Goal: Information Seeking & Learning: Learn about a topic

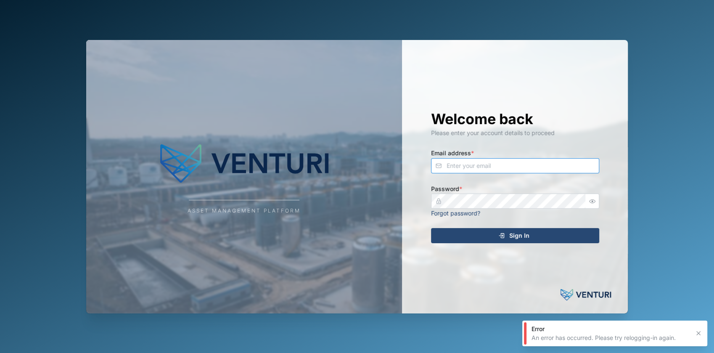
type input "[EMAIL_ADDRESS][DOMAIN_NAME]"
click at [494, 233] on div "Sign In" at bounding box center [513, 235] width 155 height 14
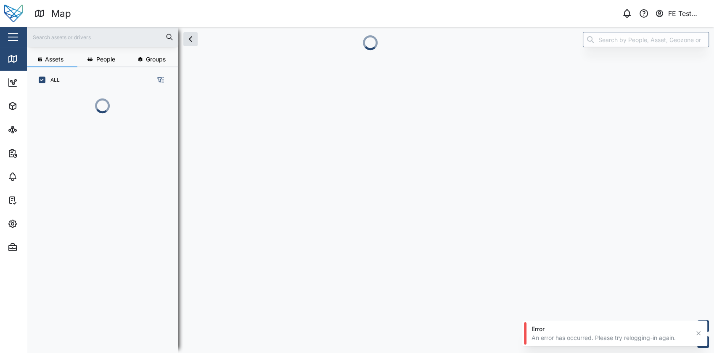
scroll to position [249, 131]
click at [24, 32] on div "Close" at bounding box center [54, 37] width 109 height 20
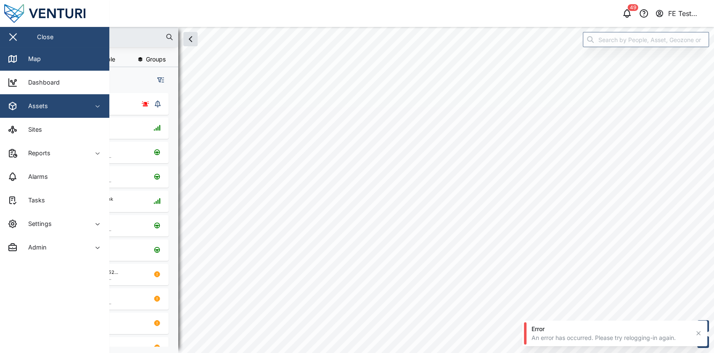
checkbox input "true"
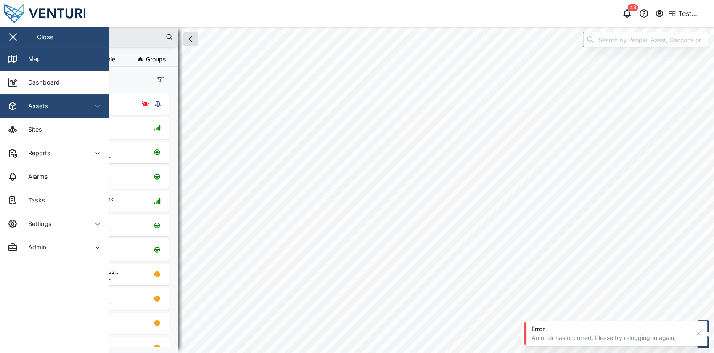
checkbox input "true"
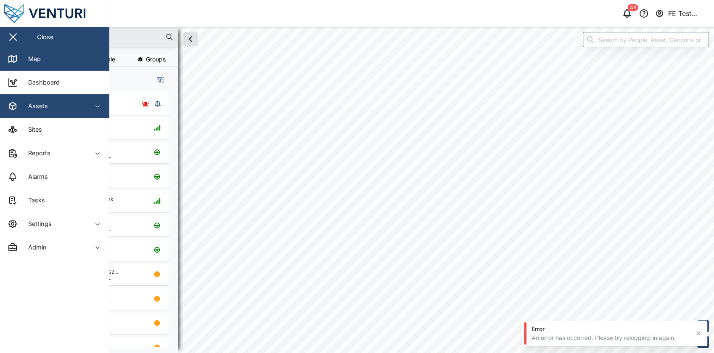
checkbox input "true"
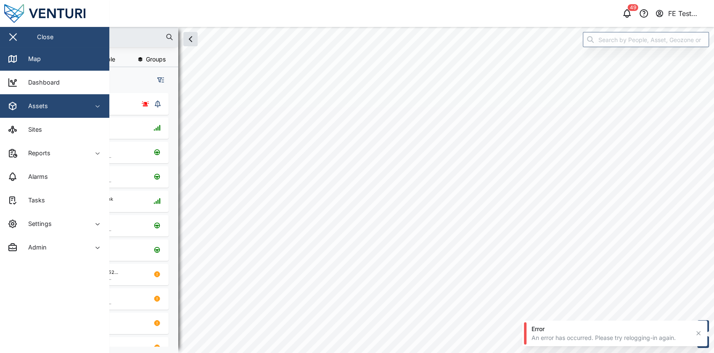
checkbox input "true"
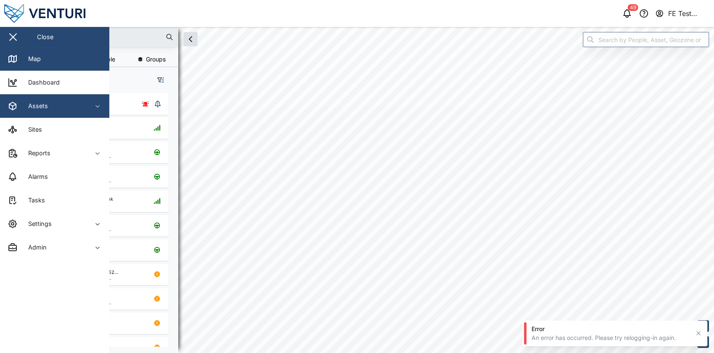
checkbox input "true"
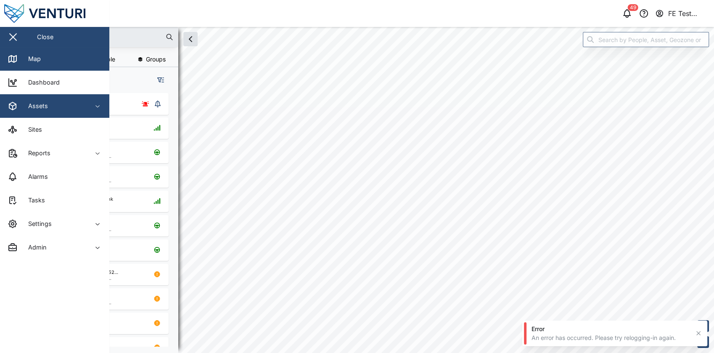
checkbox input "true"
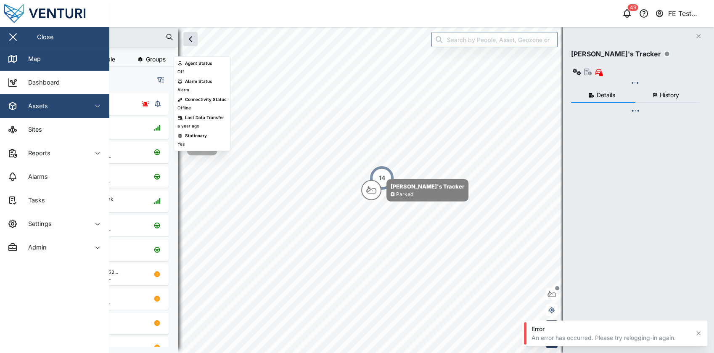
click at [61, 107] on div "Assets" at bounding box center [46, 106] width 76 height 10
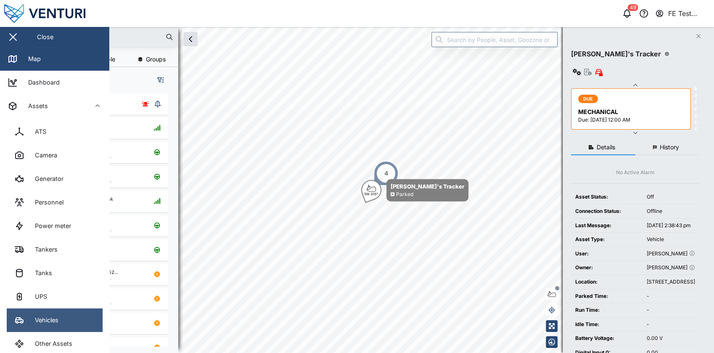
click at [66, 316] on link "Vehicles" at bounding box center [55, 320] width 96 height 24
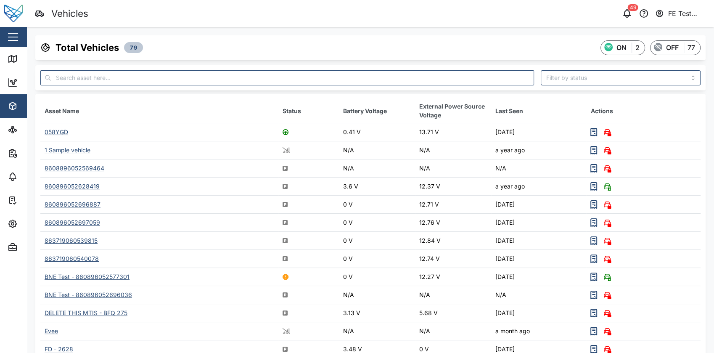
click at [58, 129] on div "058YGD" at bounding box center [57, 131] width 24 height 7
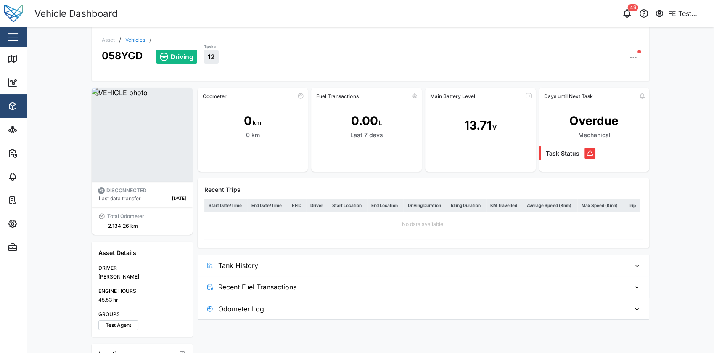
scroll to position [60, 0]
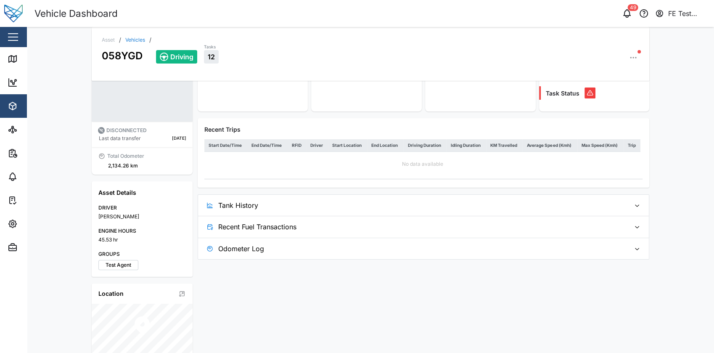
click at [267, 230] on span "Recent Fuel Transactions" at bounding box center [420, 226] width 405 height 21
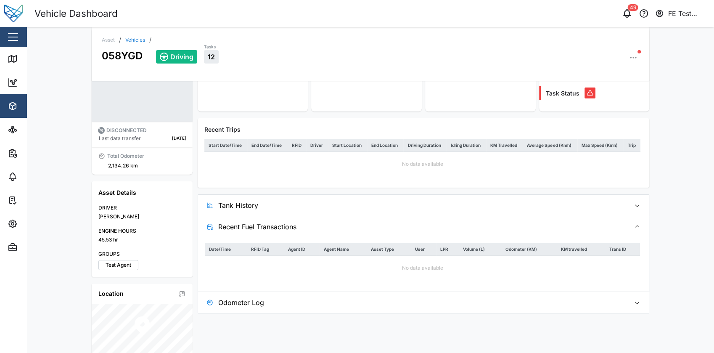
click at [20, 34] on div "Close" at bounding box center [54, 37] width 109 height 20
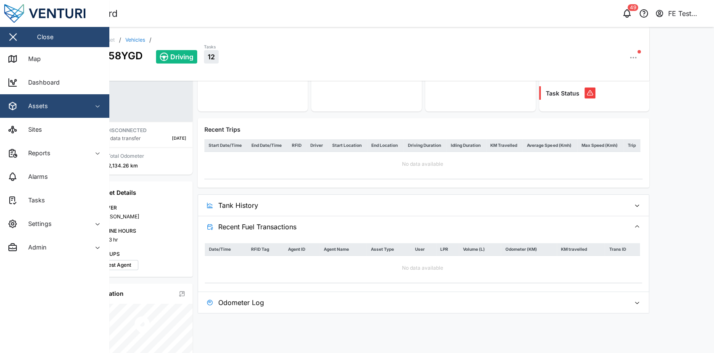
click at [53, 113] on span "Assets" at bounding box center [46, 106] width 76 height 24
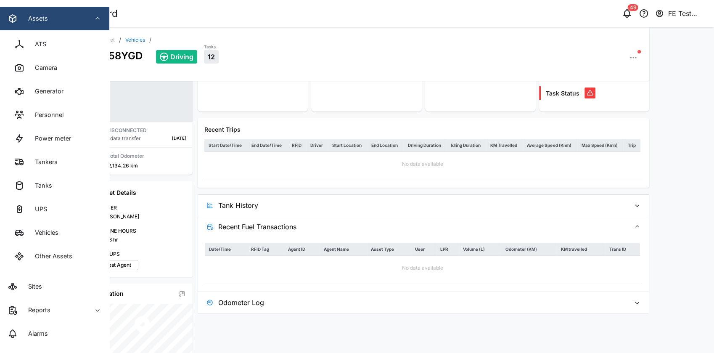
scroll to position [92, 0]
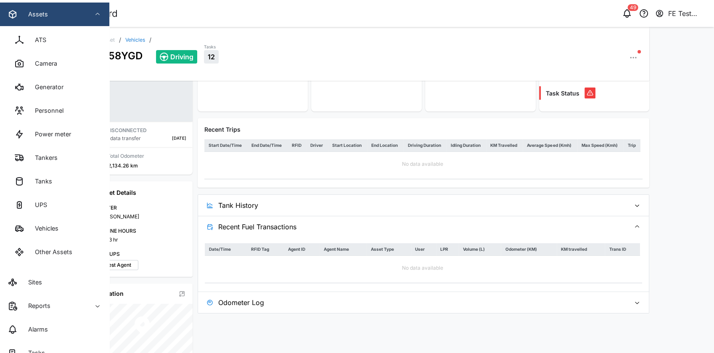
click at [137, 43] on div "058YGD" at bounding box center [122, 53] width 41 height 21
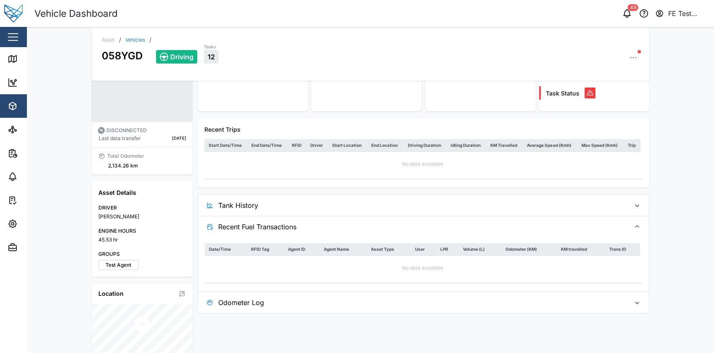
scroll to position [0, 0]
click at [137, 42] on link "Vehicles" at bounding box center [135, 39] width 20 height 5
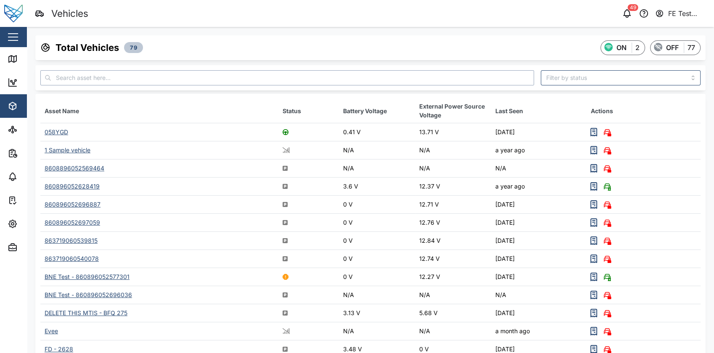
click at [144, 71] on input "text" at bounding box center [286, 77] width 493 height 15
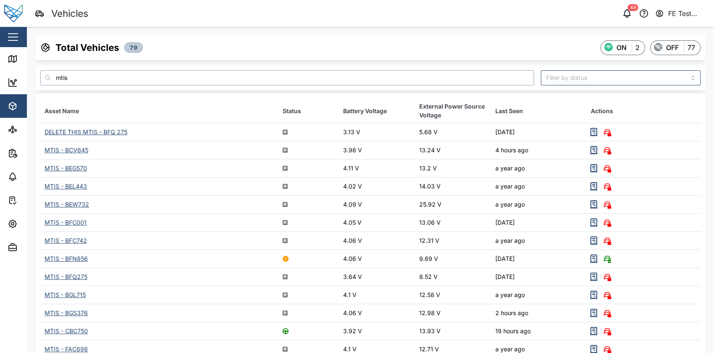
type input "mtis"
click at [72, 149] on div "MTIS - BCV645" at bounding box center [67, 149] width 44 height 7
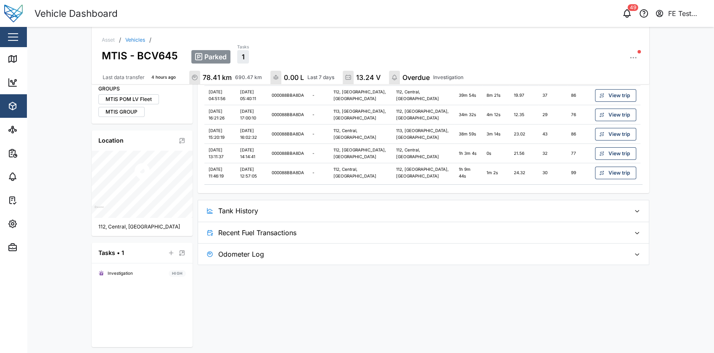
scroll to position [253, 0]
click at [329, 227] on span "Recent Fuel Transactions" at bounding box center [420, 231] width 405 height 21
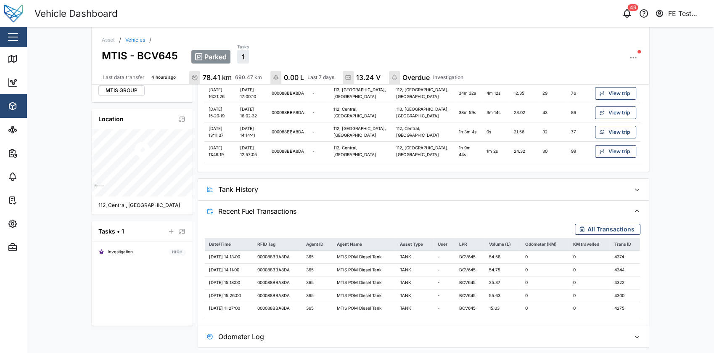
scroll to position [273, 0]
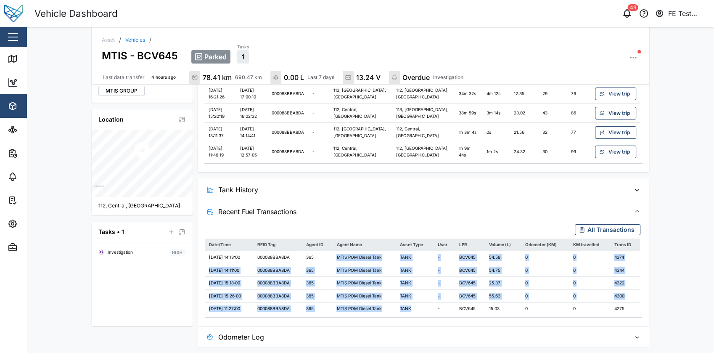
drag, startPoint x: 341, startPoint y: 255, endPoint x: 416, endPoint y: 310, distance: 92.7
click at [416, 310] on tbody "[DATE] 14:13:00 000088BBA8DA 365 MTIS POM Diesel Tank TANK - BCV645 54.58 0 0 4…" at bounding box center [422, 283] width 435 height 64
click at [416, 310] on td "TANK" at bounding box center [414, 308] width 38 height 13
click at [442, 299] on td "-" at bounding box center [443, 295] width 21 height 13
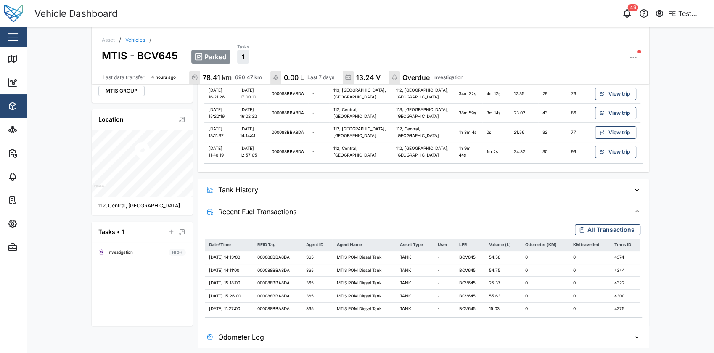
click at [588, 229] on span "All Transactions" at bounding box center [610, 229] width 47 height 10
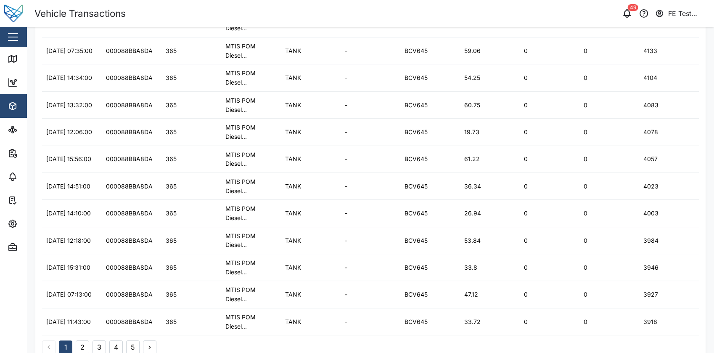
scroll to position [289, 0]
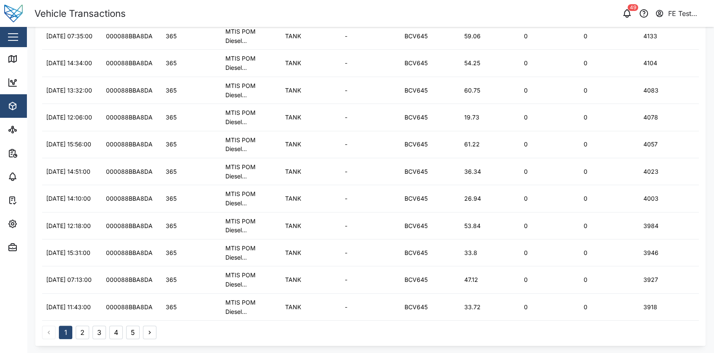
click at [126, 323] on div "1 2 3 4 5" at bounding box center [370, 329] width 656 height 18
click at [133, 325] on button "5" at bounding box center [132, 331] width 13 height 13
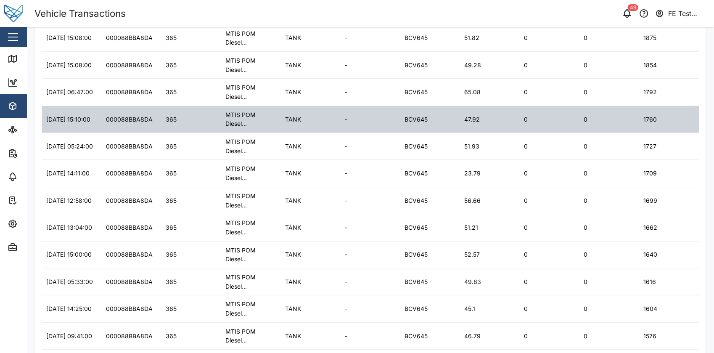
scroll to position [208, 0]
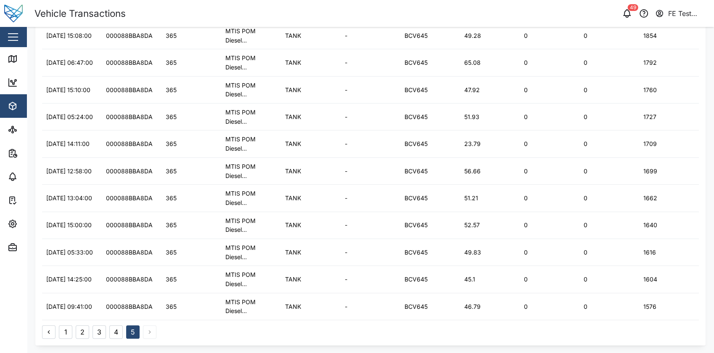
click at [102, 327] on button "3" at bounding box center [98, 331] width 13 height 13
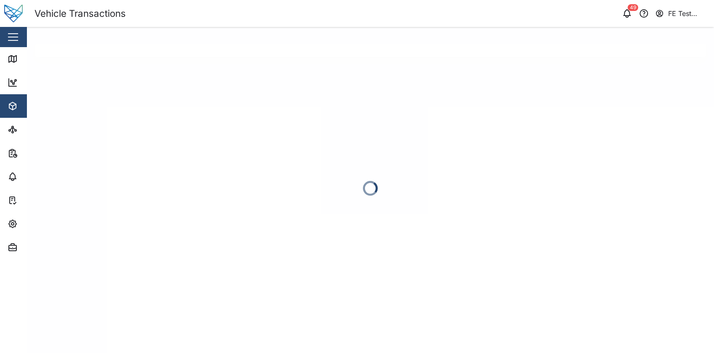
scroll to position [0, 0]
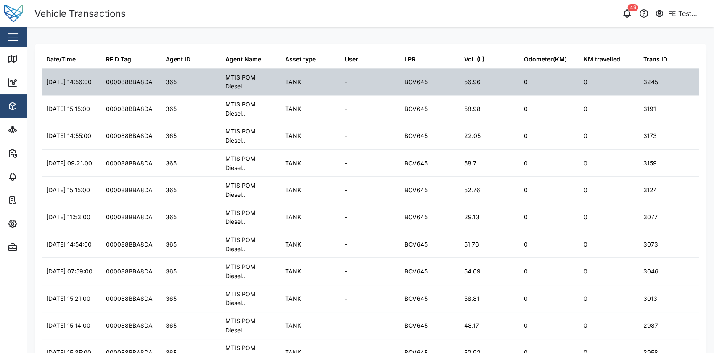
click at [416, 78] on div "BCV645" at bounding box center [415, 81] width 23 height 9
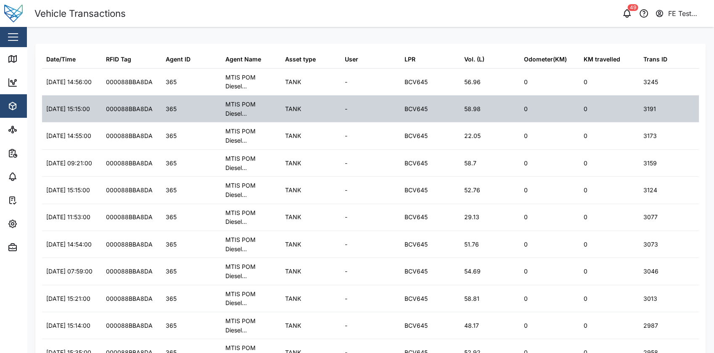
drag, startPoint x: 416, startPoint y: 78, endPoint x: 424, endPoint y: 103, distance: 25.6
click at [424, 103] on div "BCV645" at bounding box center [430, 108] width 60 height 26
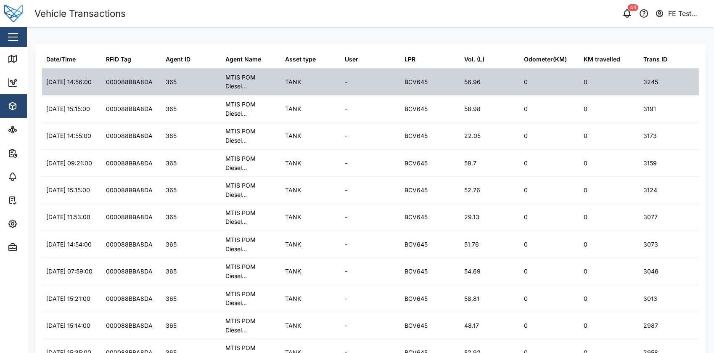
click at [471, 81] on div "56.96" at bounding box center [472, 81] width 16 height 9
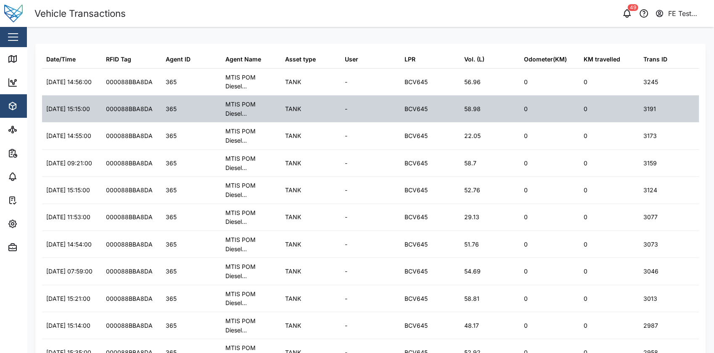
drag, startPoint x: 471, startPoint y: 81, endPoint x: 473, endPoint y: 101, distance: 20.2
click at [473, 101] on div "58.98" at bounding box center [490, 108] width 60 height 26
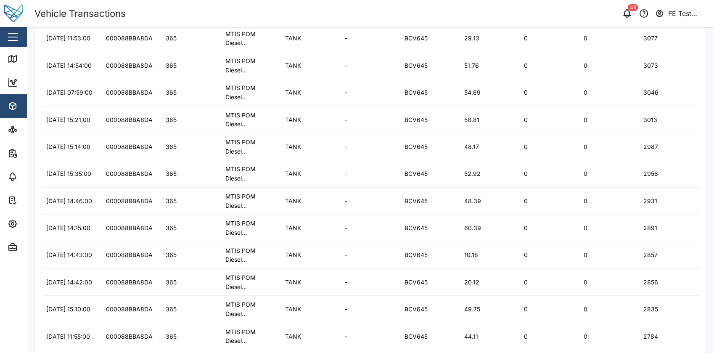
scroll to position [208, 0]
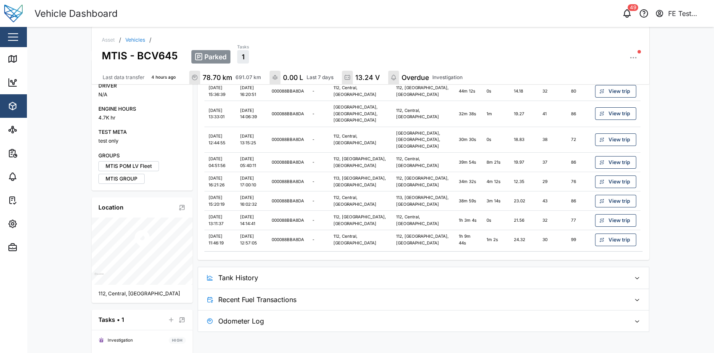
click at [302, 291] on span "Recent Fuel Transactions" at bounding box center [420, 299] width 405 height 21
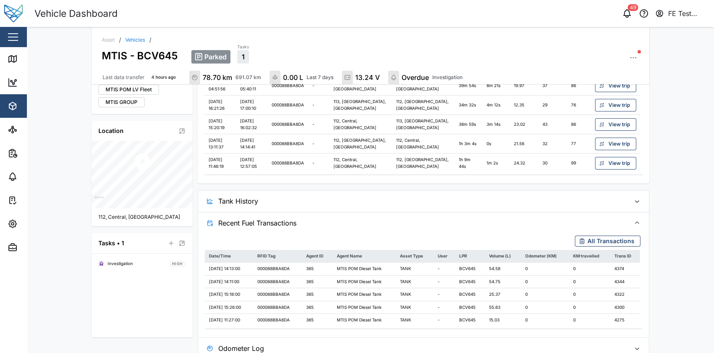
scroll to position [260, 0]
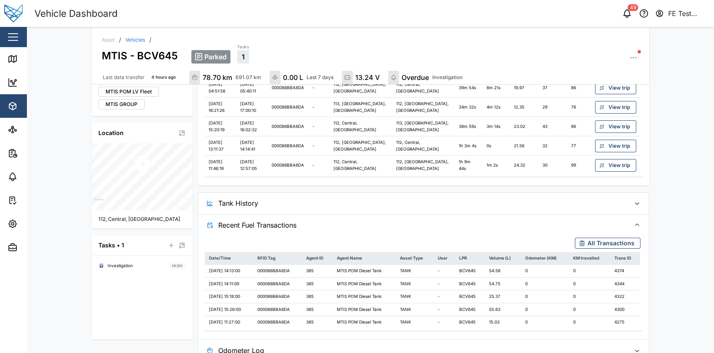
click at [320, 223] on span "Recent Fuel Transactions" at bounding box center [420, 224] width 405 height 21
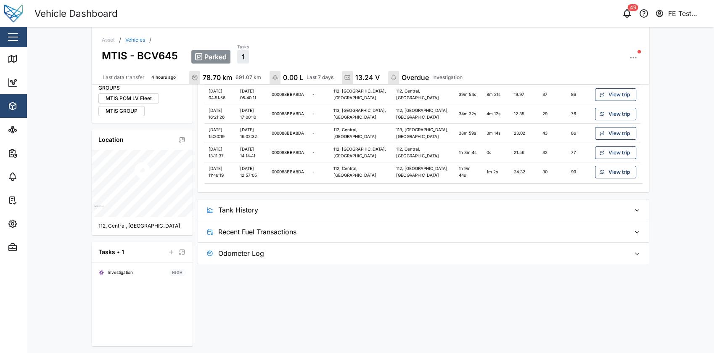
scroll to position [253, 0]
click at [301, 249] on span "Odometer Log" at bounding box center [420, 253] width 405 height 21
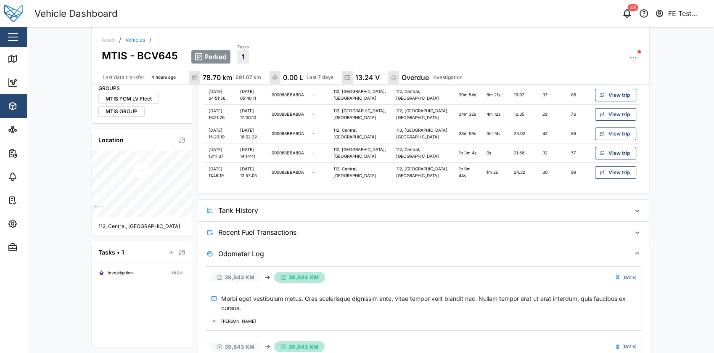
click at [301, 249] on span "Odometer Log" at bounding box center [420, 253] width 405 height 21
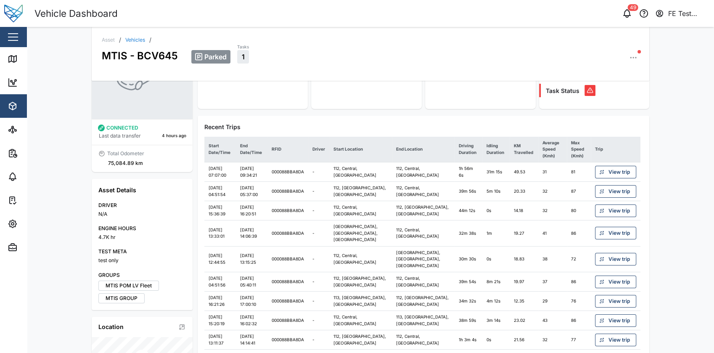
scroll to position [0, 0]
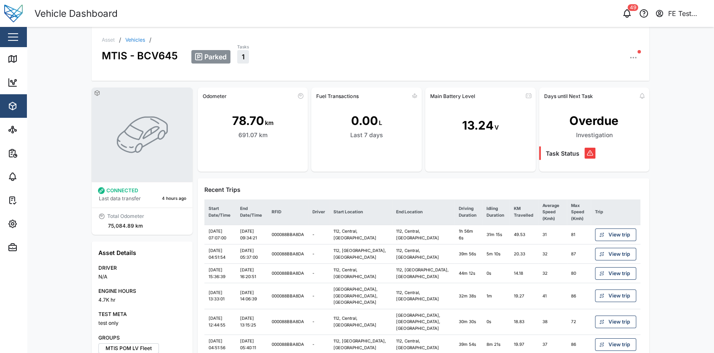
click at [249, 30] on div "Asset / Vehicles / MTIS - BCV645 Parked Tasks 1" at bounding box center [370, 54] width 557 height 54
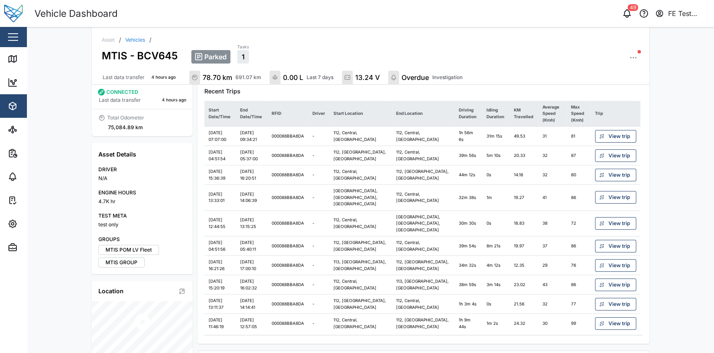
scroll to position [103, 0]
